Goal: Navigation & Orientation: Find specific page/section

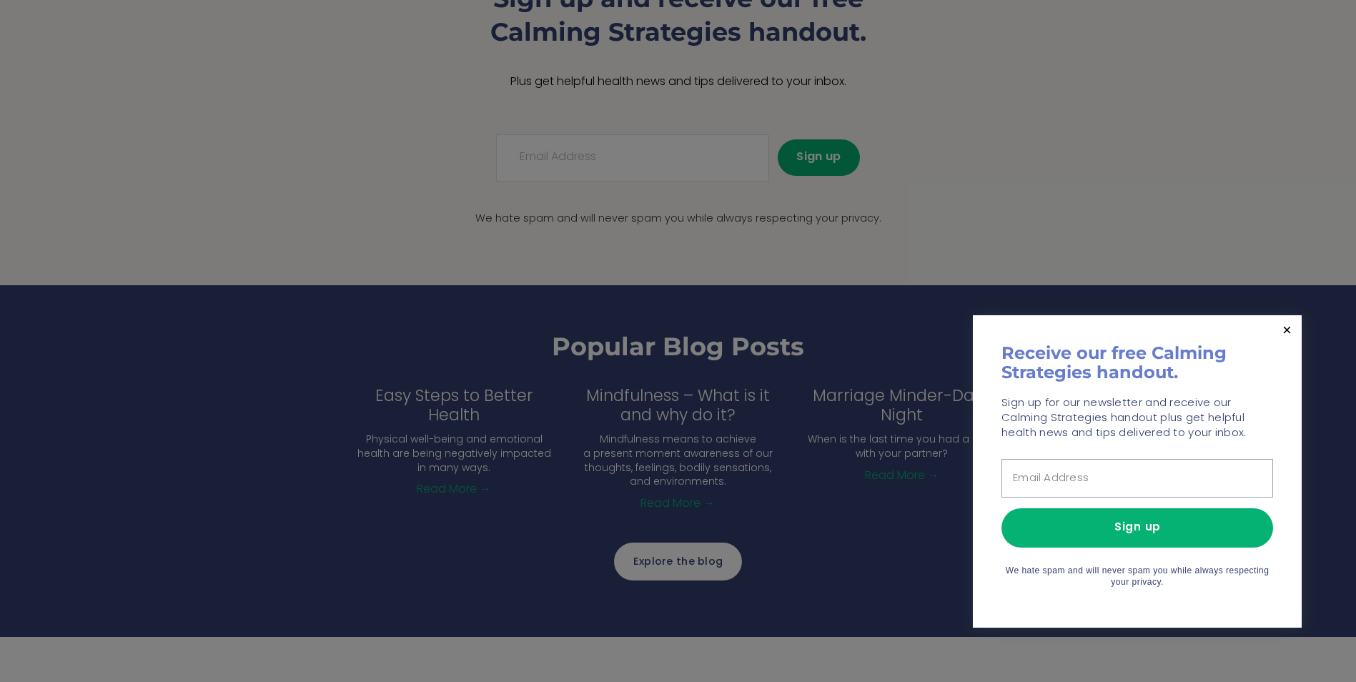
scroll to position [1644, 0]
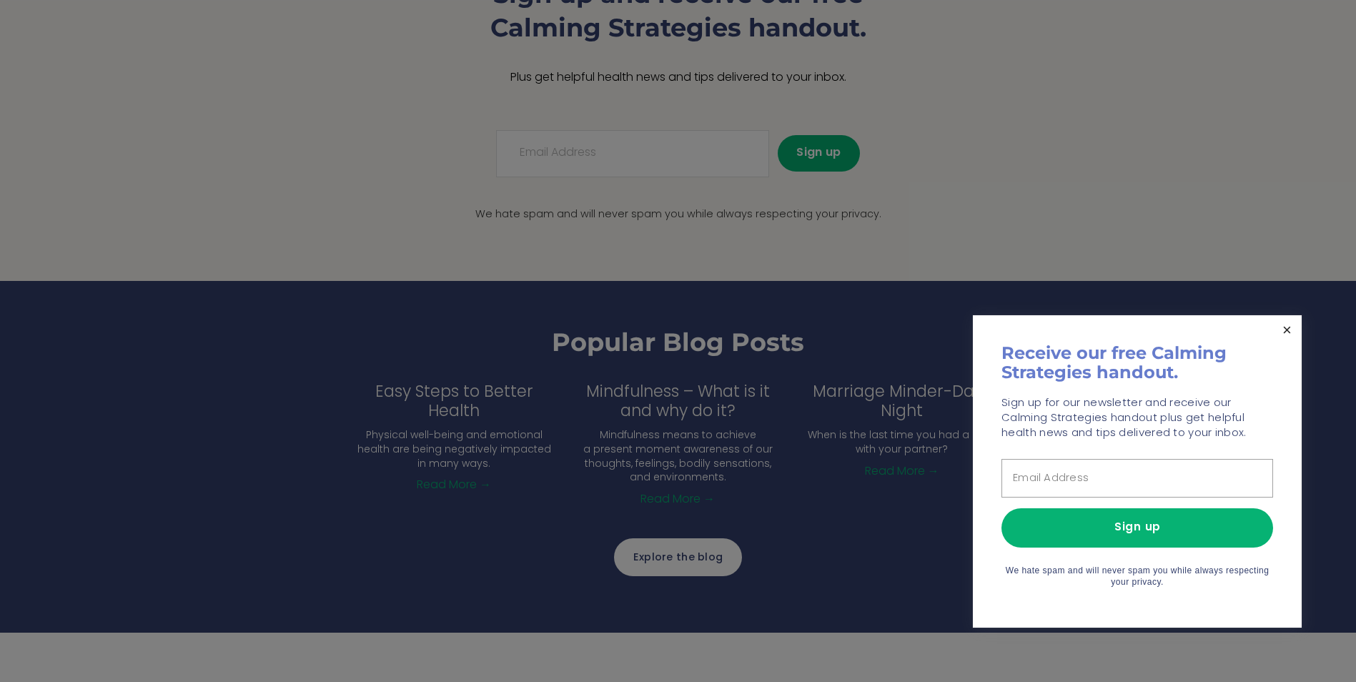
click at [1289, 328] on link "Close" at bounding box center [1287, 329] width 25 height 25
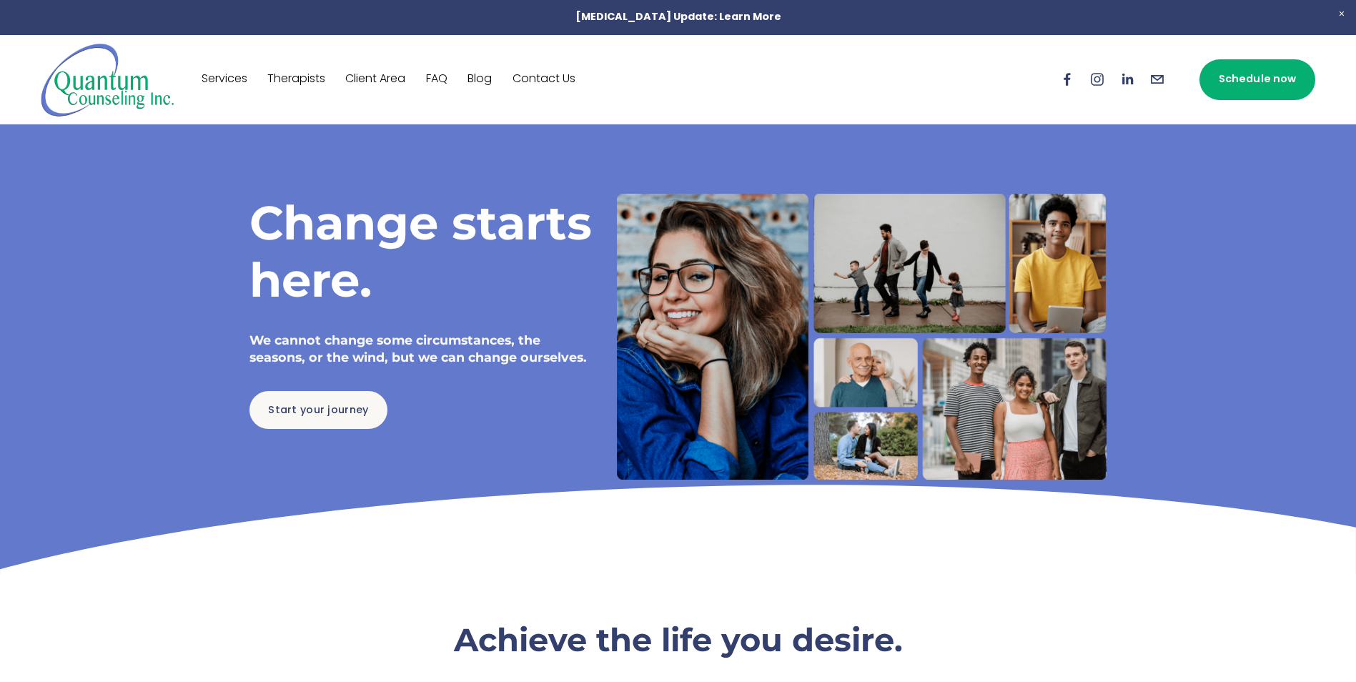
scroll to position [0, 0]
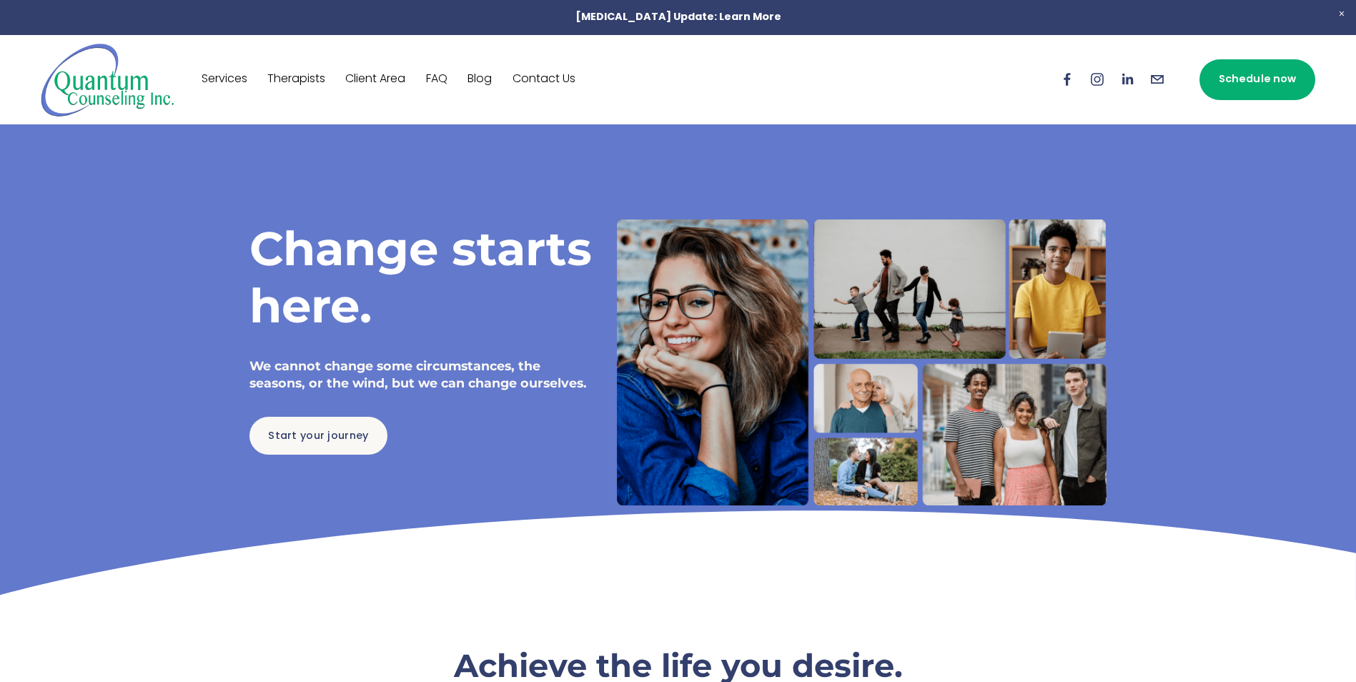
click at [380, 82] on link "Client Area" at bounding box center [375, 79] width 60 height 23
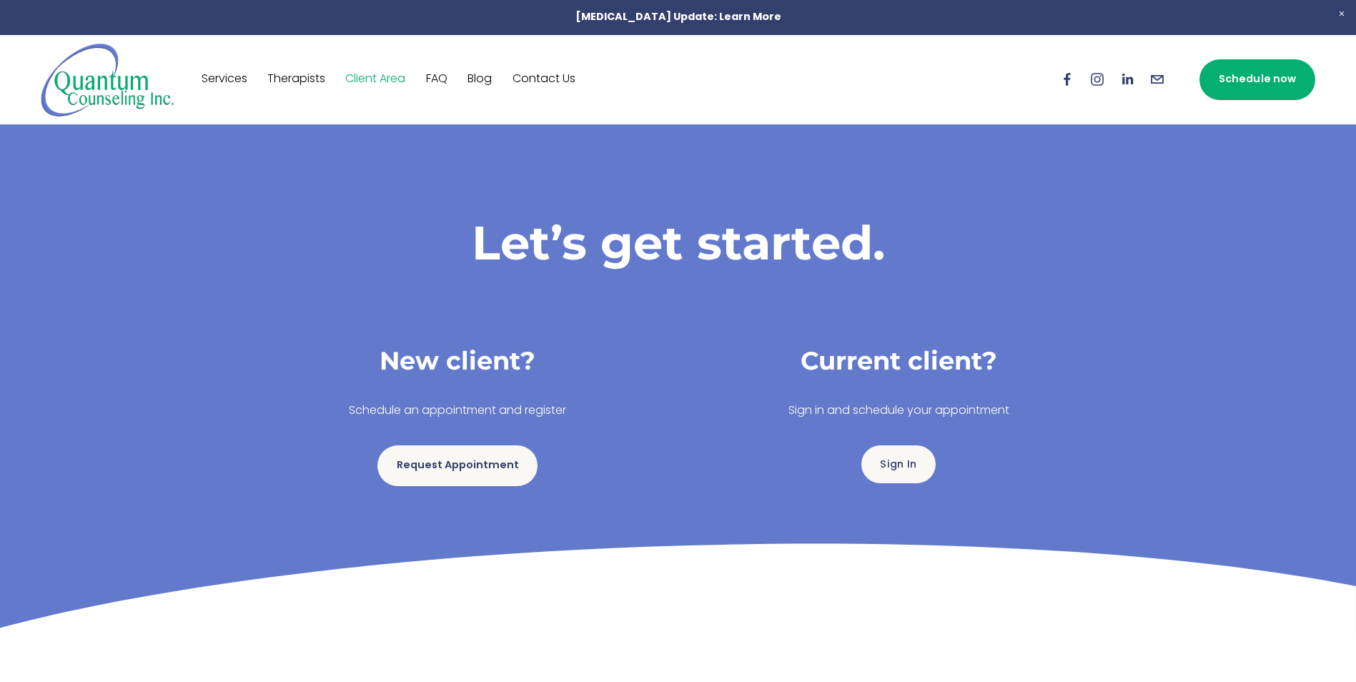
click at [232, 81] on link "Services" at bounding box center [225, 79] width 46 height 23
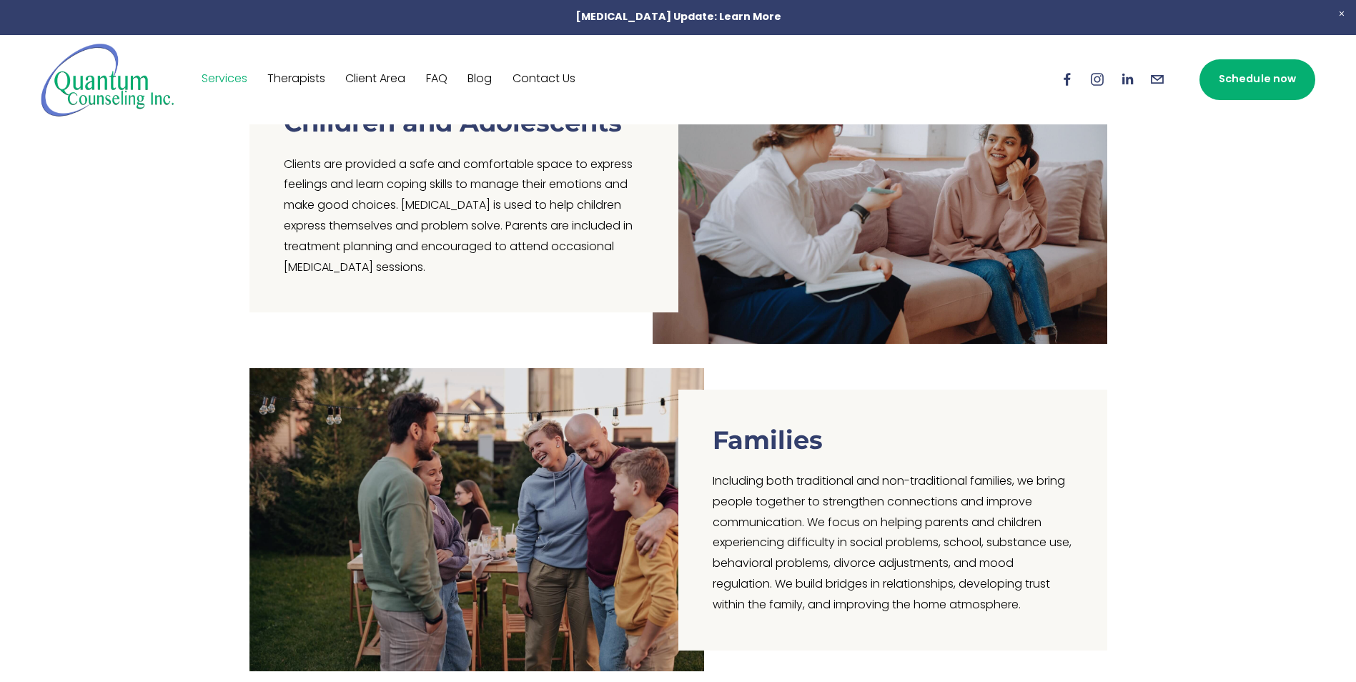
scroll to position [715, 0]
click at [320, 73] on link "Therapists" at bounding box center [296, 79] width 58 height 23
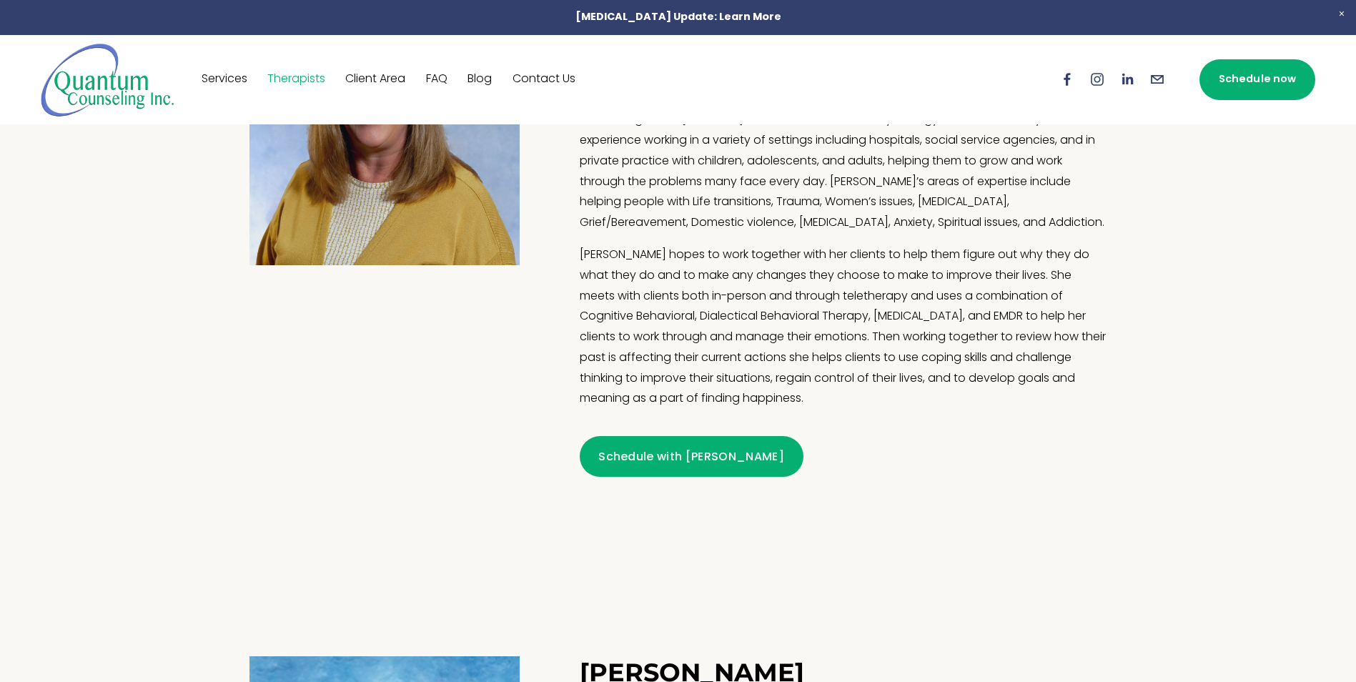
scroll to position [1142, 0]
